Goal: Information Seeking & Learning: Compare options

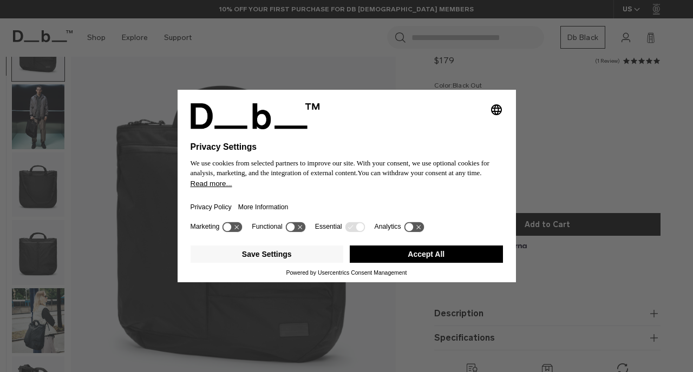
click at [495, 103] on icon "Select language" at bounding box center [496, 109] width 13 height 13
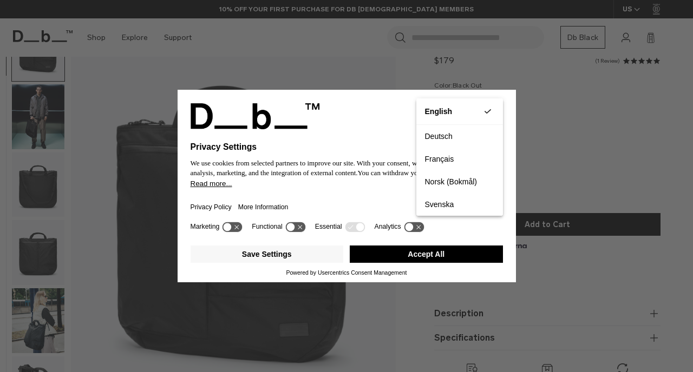
click at [529, 123] on div "Privacy Settings We use cookies from selected partners to improve our site. Wit…" at bounding box center [346, 186] width 693 height 372
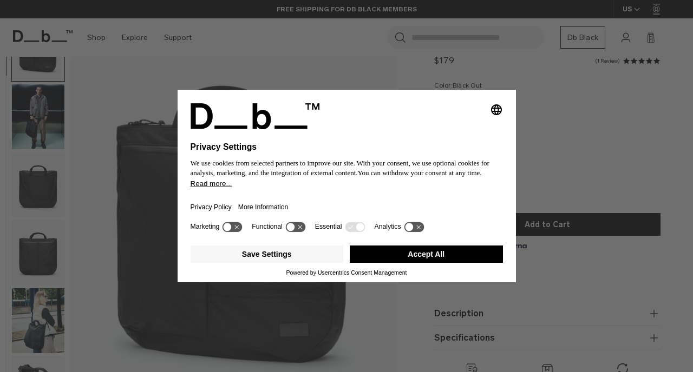
click at [294, 231] on icon at bounding box center [290, 228] width 8 height 8
click at [300, 232] on icon at bounding box center [295, 227] width 20 height 10
click at [405, 263] on button "Accept All" at bounding box center [426, 254] width 153 height 17
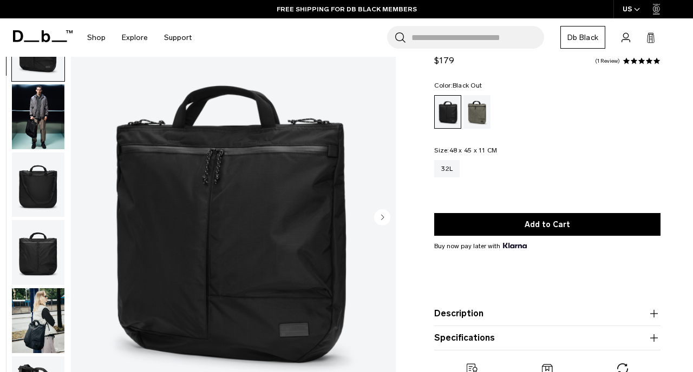
click at [46, 124] on img "button" at bounding box center [38, 116] width 53 height 65
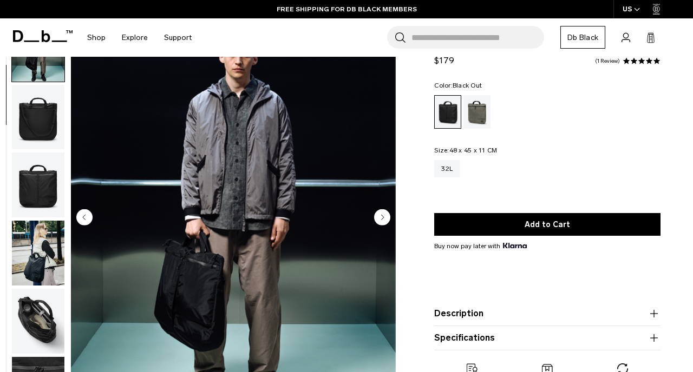
scroll to position [68, 0]
click at [42, 247] on img "button" at bounding box center [38, 252] width 53 height 65
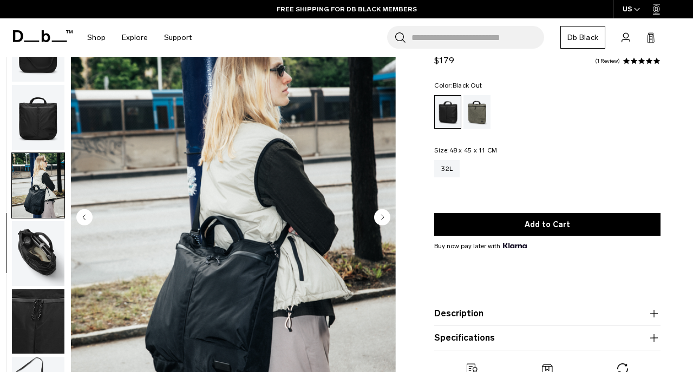
scroll to position [137, 0]
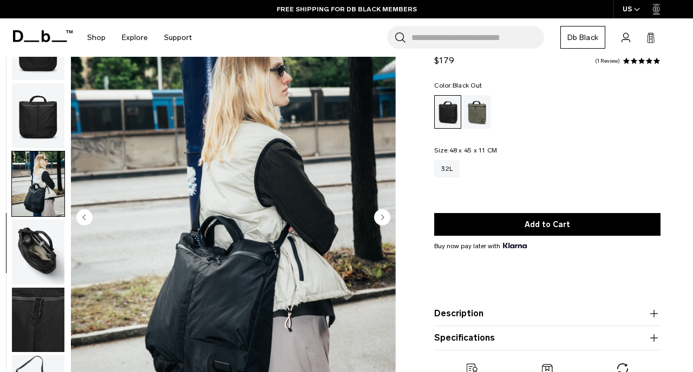
click at [36, 273] on img "button" at bounding box center [38, 252] width 53 height 65
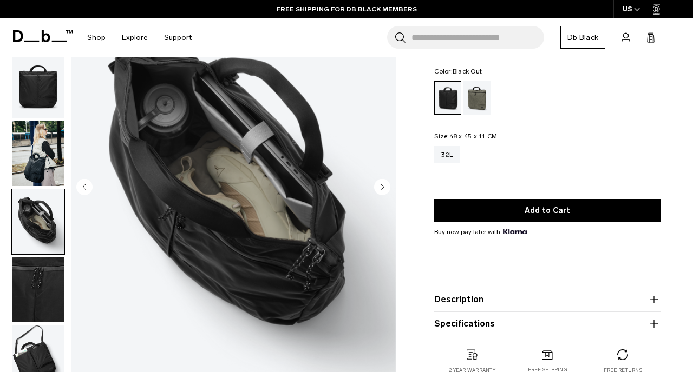
scroll to position [113, 0]
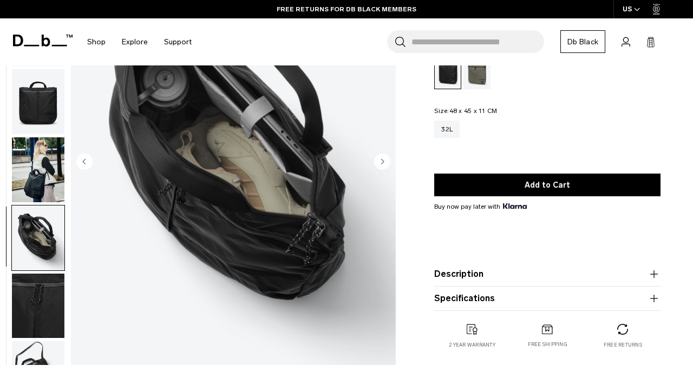
click at [38, 336] on img "button" at bounding box center [38, 306] width 53 height 65
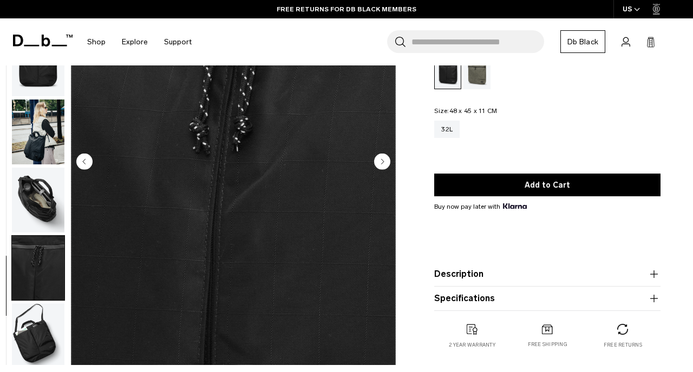
scroll to position [137, 0]
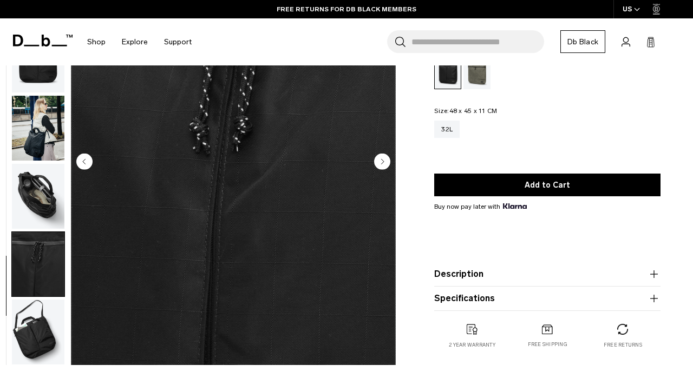
click at [39, 265] on img "button" at bounding box center [38, 264] width 53 height 65
click at [41, 201] on img "button" at bounding box center [38, 196] width 53 height 65
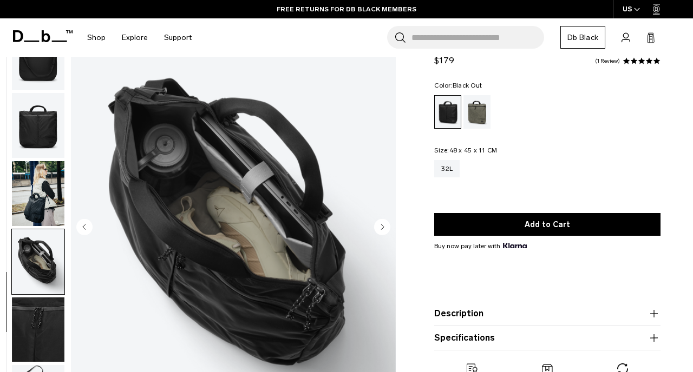
scroll to position [32, 0]
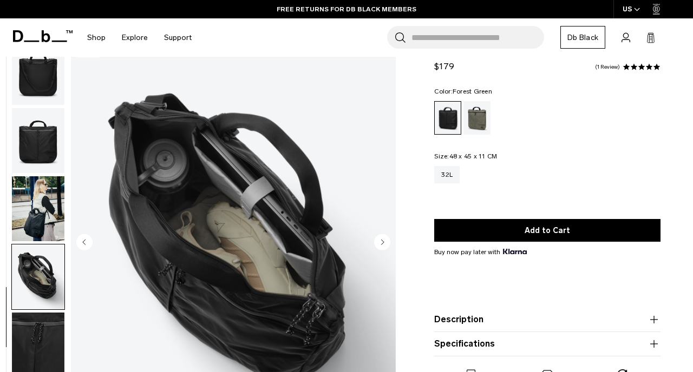
click at [479, 120] on div "Forest Green" at bounding box center [477, 118] width 28 height 34
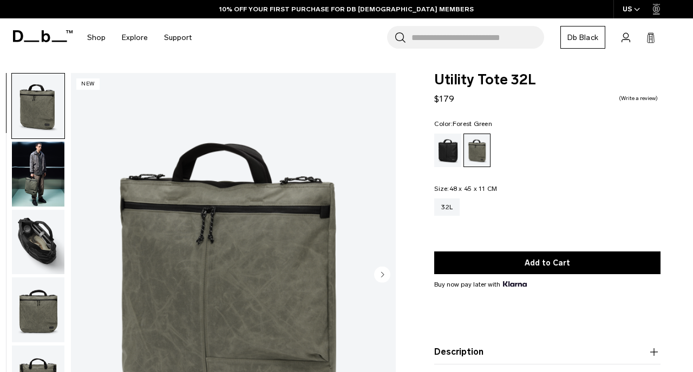
scroll to position [69, 0]
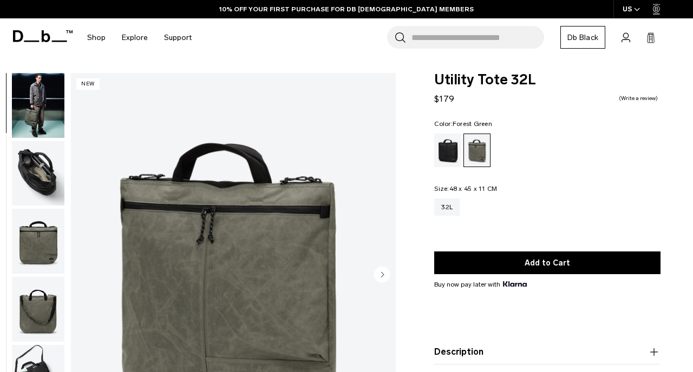
click at [47, 91] on img "button" at bounding box center [38, 105] width 53 height 65
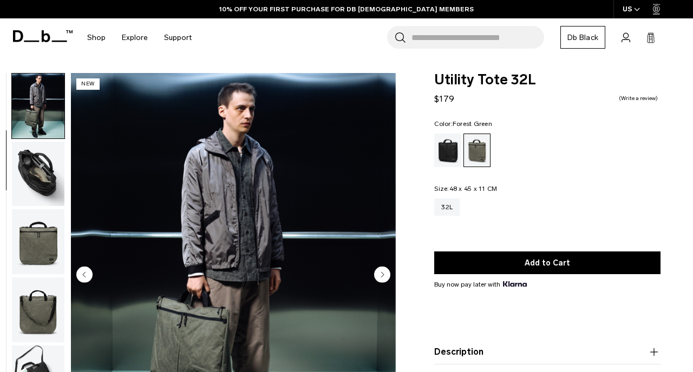
click at [28, 173] on img "button" at bounding box center [38, 174] width 53 height 65
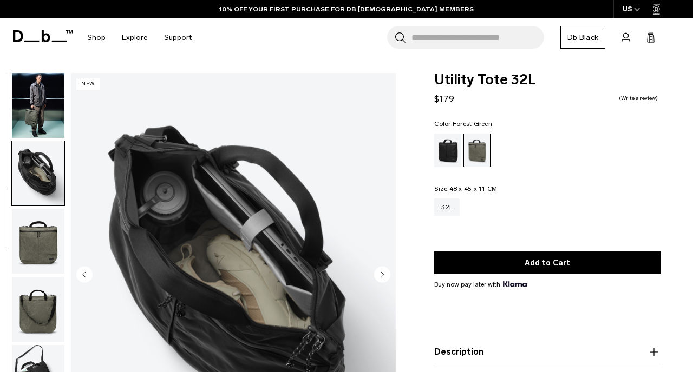
scroll to position [45, 0]
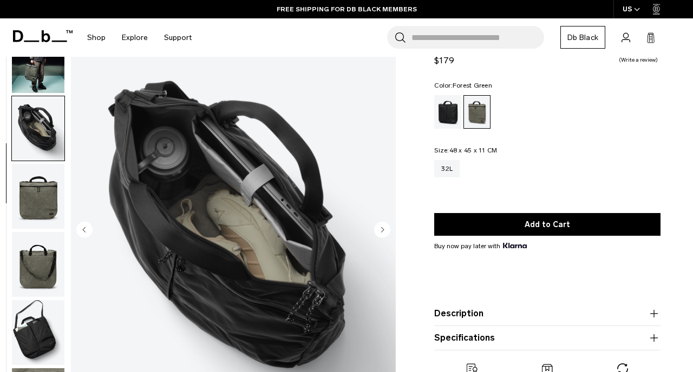
click at [37, 193] on img "button" at bounding box center [38, 196] width 53 height 65
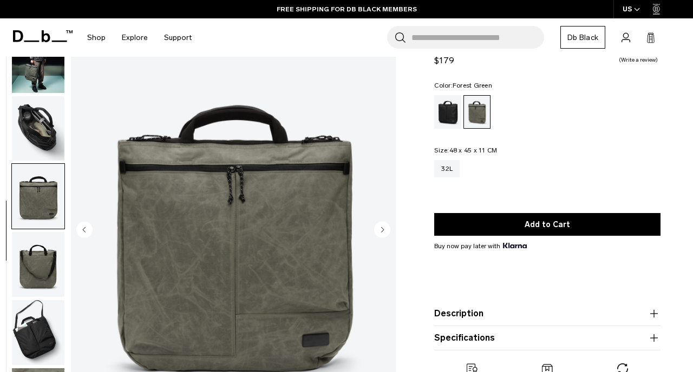
click at [42, 263] on img "button" at bounding box center [38, 264] width 53 height 65
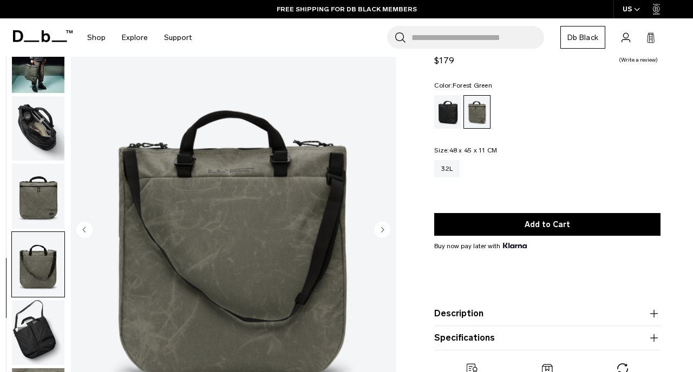
scroll to position [119, 0]
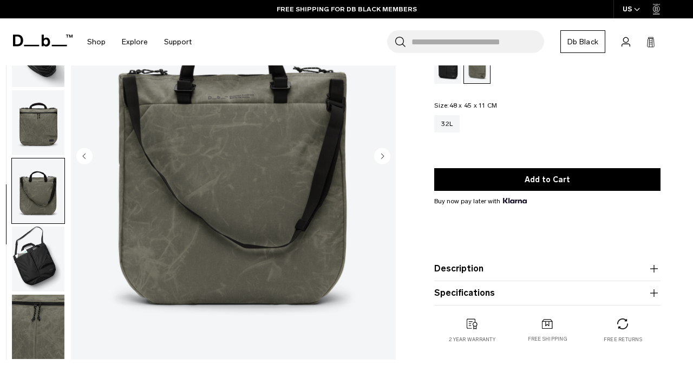
click at [42, 265] on img "button" at bounding box center [38, 259] width 53 height 65
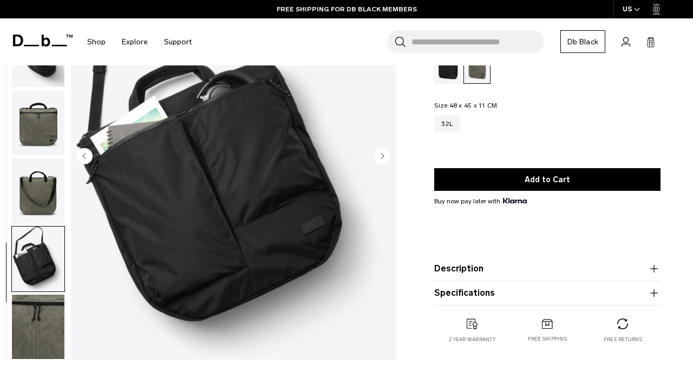
click at [49, 325] on img "button" at bounding box center [38, 327] width 53 height 65
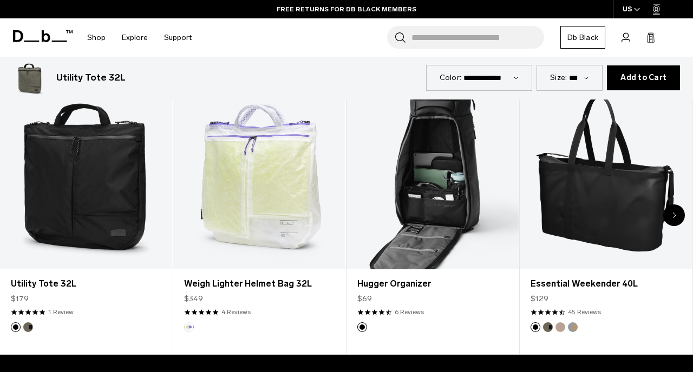
scroll to position [481, 0]
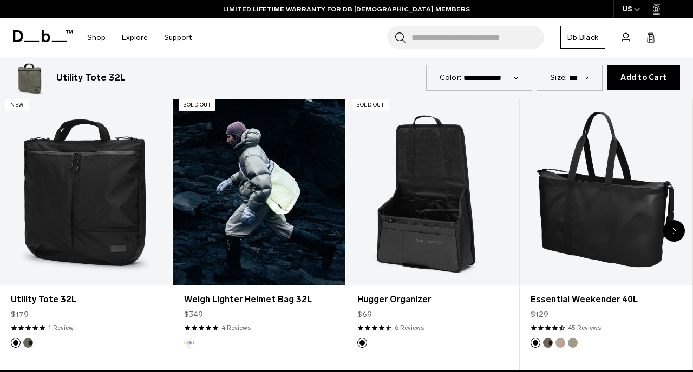
click at [317, 234] on link "Weigh Lighter Helmet Bag 32L" at bounding box center [259, 189] width 172 height 191
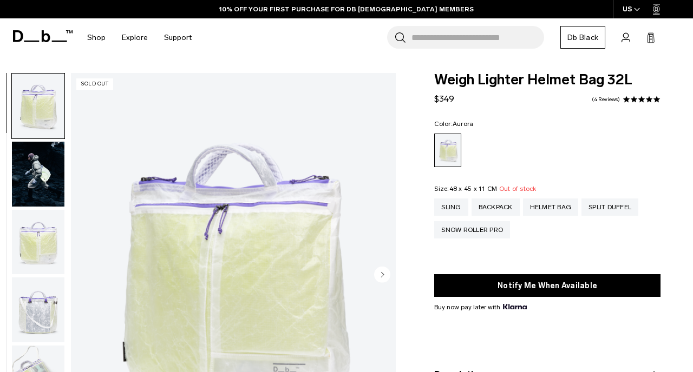
click at [27, 168] on img "button" at bounding box center [38, 174] width 53 height 65
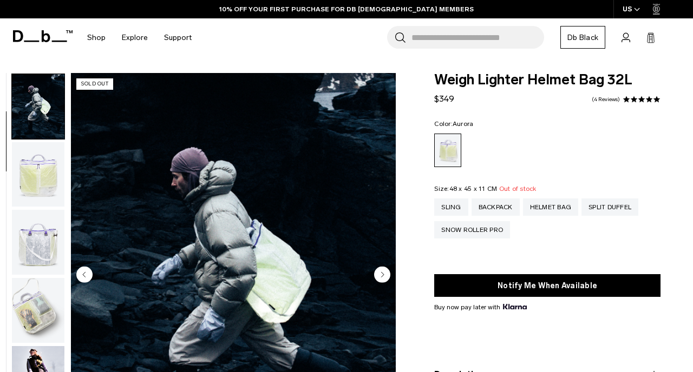
scroll to position [68, 0]
click at [42, 208] on ul at bounding box center [38, 275] width 54 height 405
click at [47, 267] on img "button" at bounding box center [38, 241] width 53 height 65
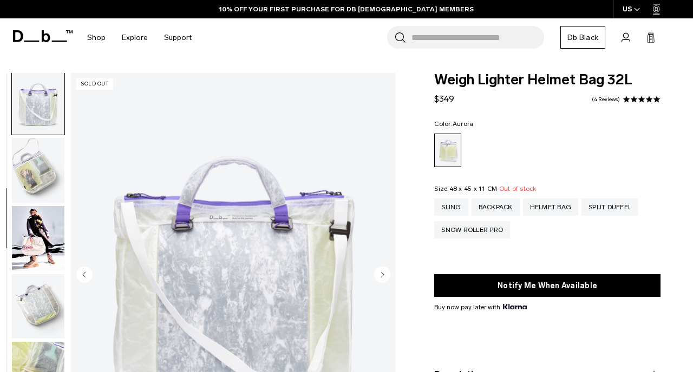
click at [40, 178] on img "button" at bounding box center [38, 170] width 53 height 65
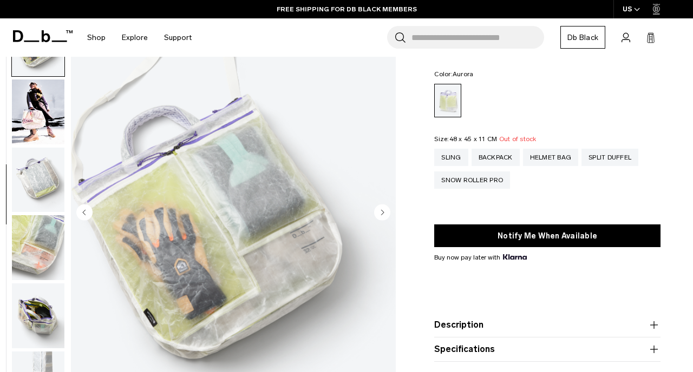
scroll to position [107, 0]
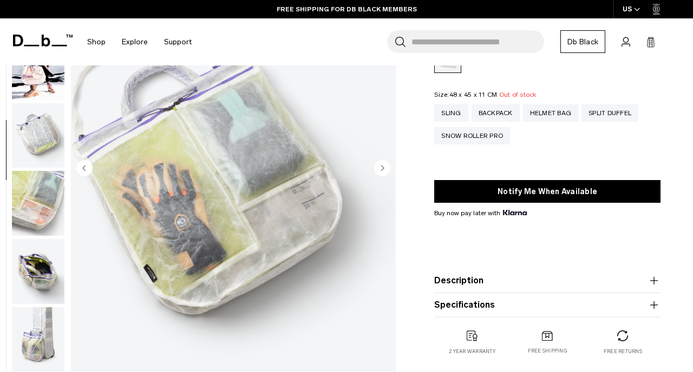
click at [50, 144] on img "button" at bounding box center [38, 135] width 53 height 65
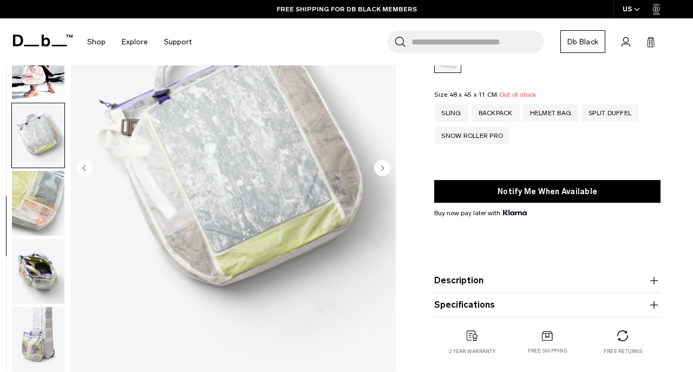
scroll to position [273, 0]
click at [44, 184] on img "button" at bounding box center [38, 202] width 53 height 65
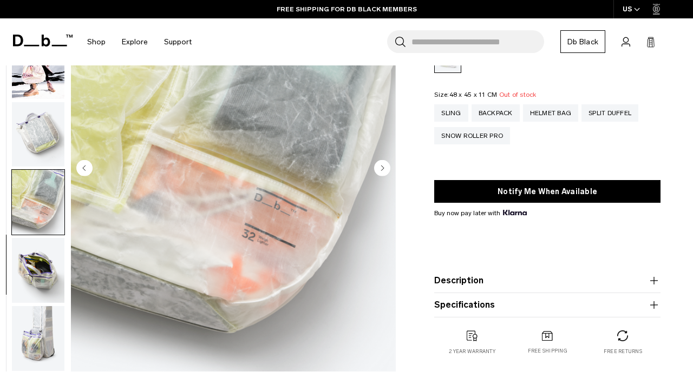
click at [47, 255] on img "button" at bounding box center [38, 270] width 53 height 65
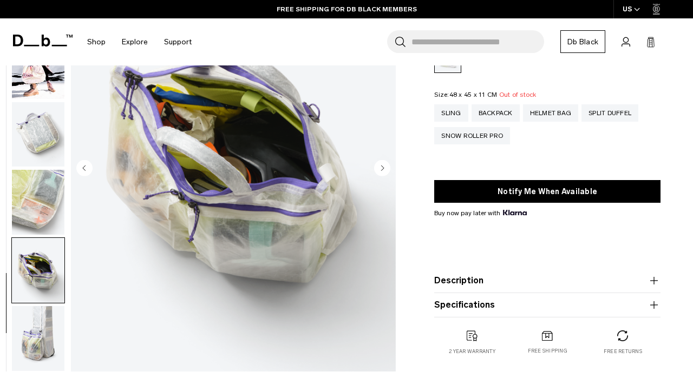
click at [55, 332] on img "button" at bounding box center [38, 338] width 53 height 65
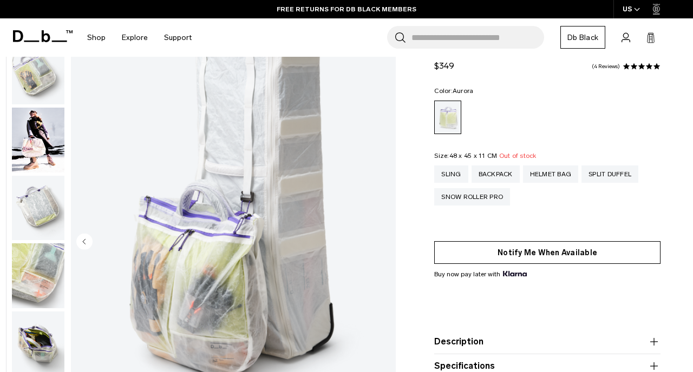
scroll to position [28, 0]
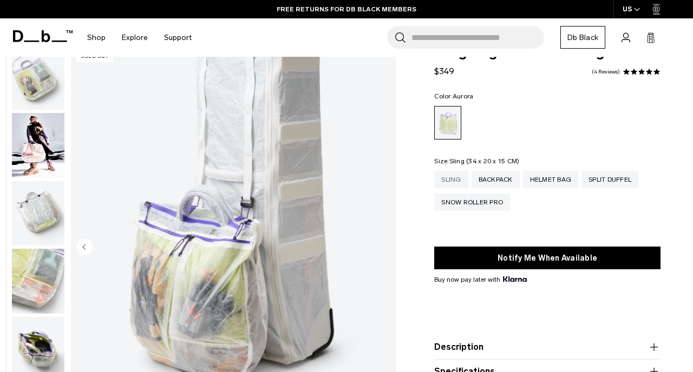
click at [457, 186] on div "Sling" at bounding box center [451, 179] width 34 height 17
